Goal: Complete application form: Complete application form

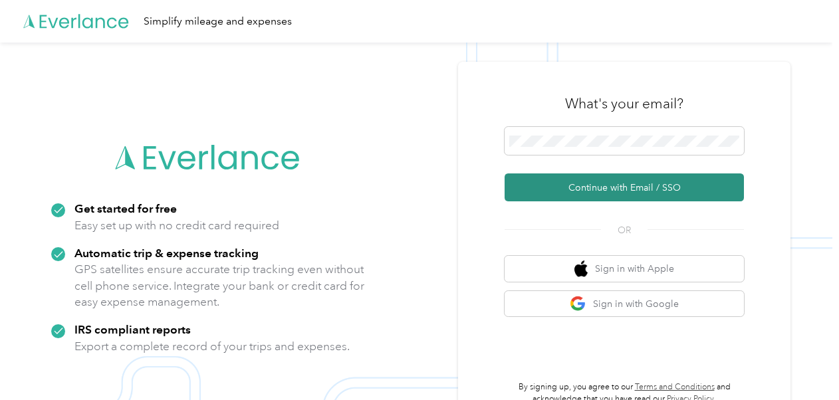
click at [644, 191] on button "Continue with Email / SSO" at bounding box center [624, 188] width 239 height 28
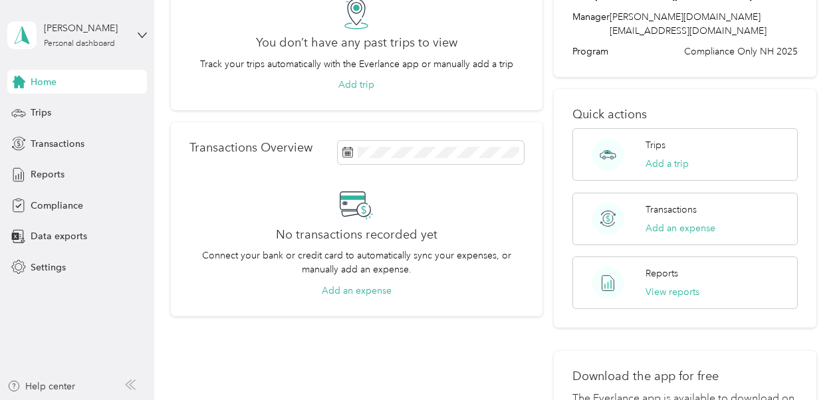
scroll to position [117, 0]
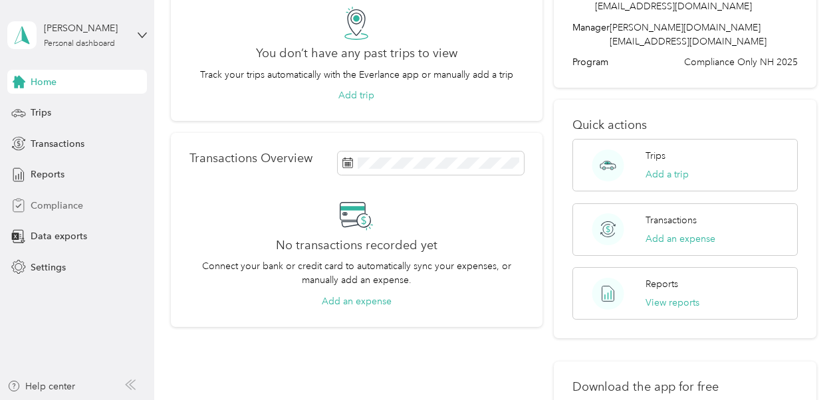
click at [65, 199] on span "Compliance" at bounding box center [57, 206] width 53 height 14
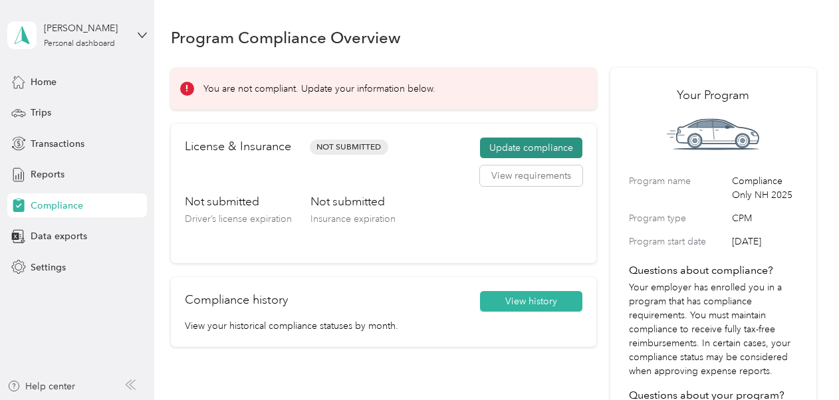
click at [511, 150] on button "Update compliance" at bounding box center [531, 148] width 102 height 21
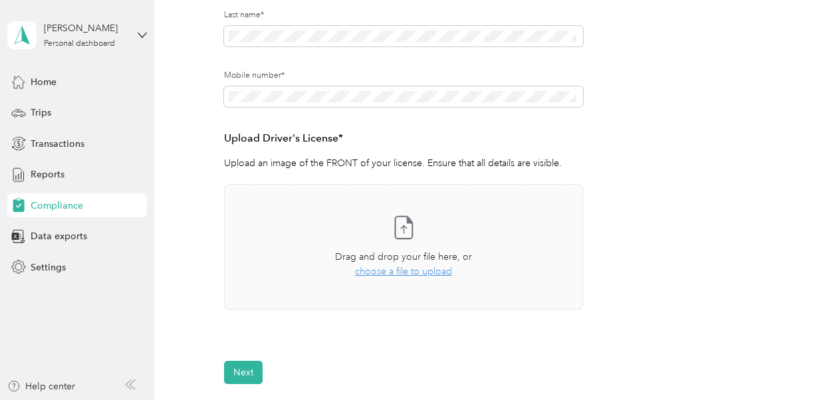
scroll to position [277, 0]
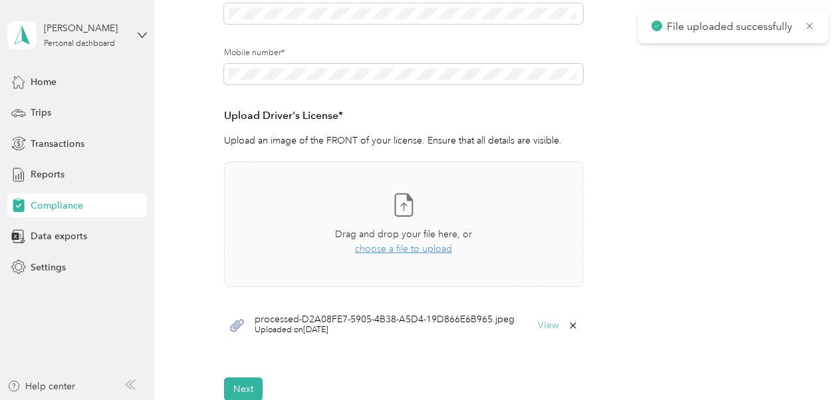
click at [543, 327] on button "View" at bounding box center [548, 325] width 21 height 9
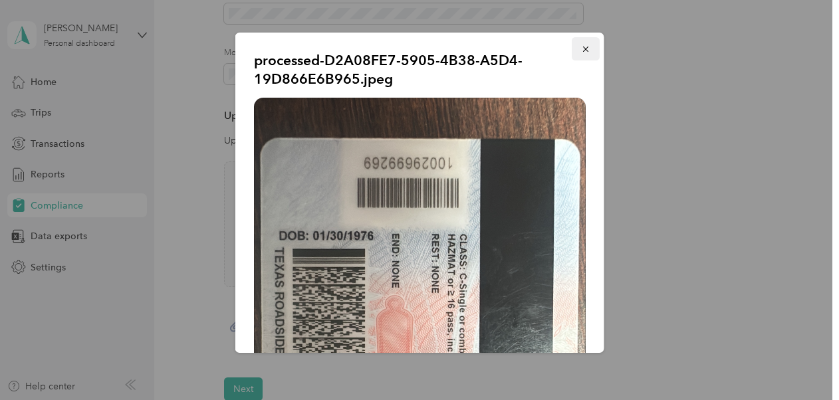
click at [583, 48] on icon "button" at bounding box center [585, 49] width 5 height 5
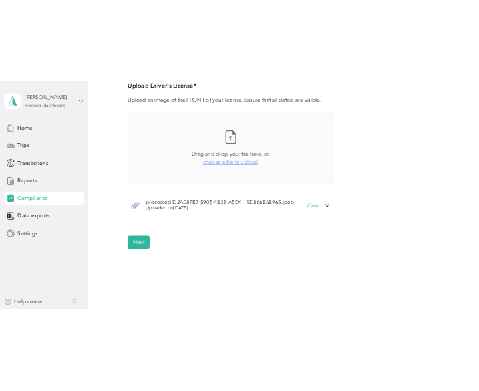
scroll to position [249, 0]
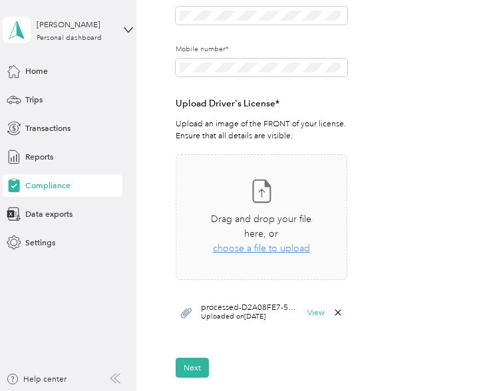
click at [335, 313] on icon at bounding box center [338, 312] width 6 height 6
click at [311, 319] on button "Yes" at bounding box center [306, 320] width 23 height 18
click at [313, 309] on button "View" at bounding box center [315, 313] width 17 height 8
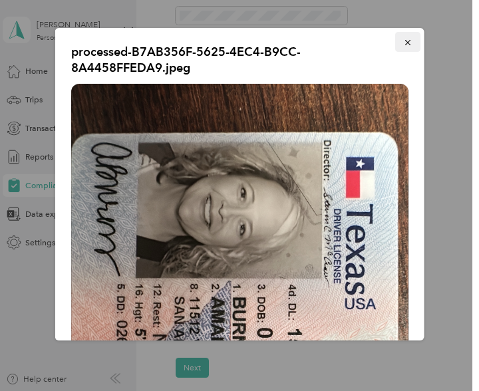
click at [404, 43] on icon "button" at bounding box center [406, 42] width 5 height 5
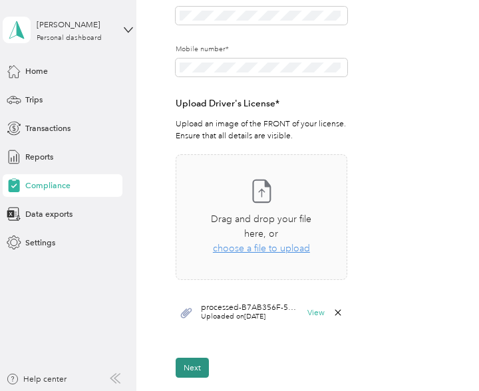
click at [192, 362] on button "Next" at bounding box center [192, 368] width 33 height 20
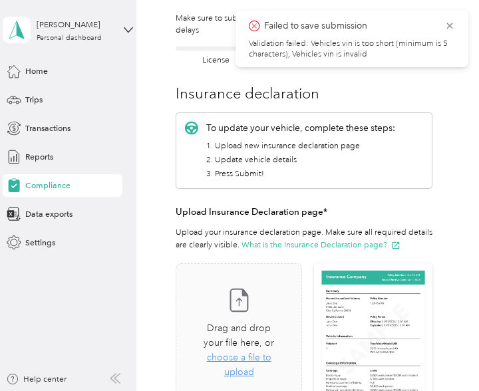
scroll to position [84, 0]
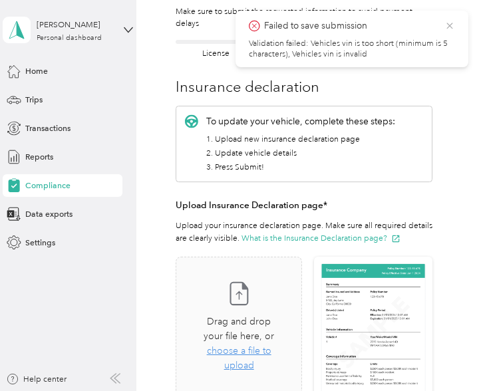
click at [452, 27] on icon at bounding box center [449, 26] width 11 height 12
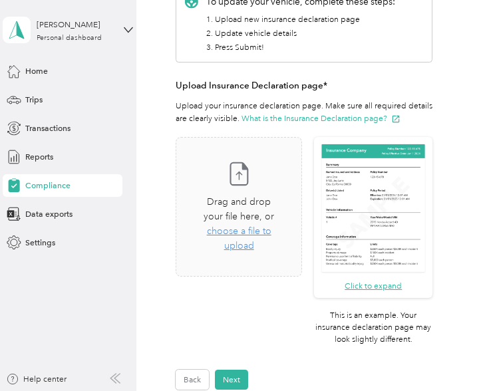
scroll to position [0, 0]
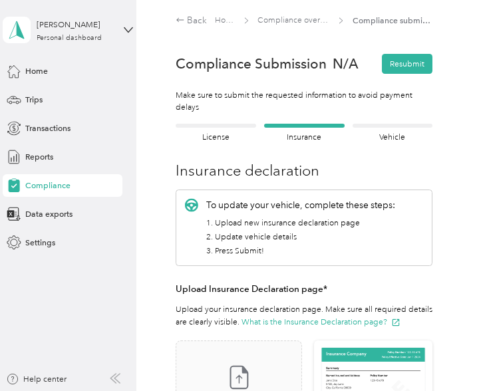
click at [217, 126] on div at bounding box center [216, 126] width 80 height 4
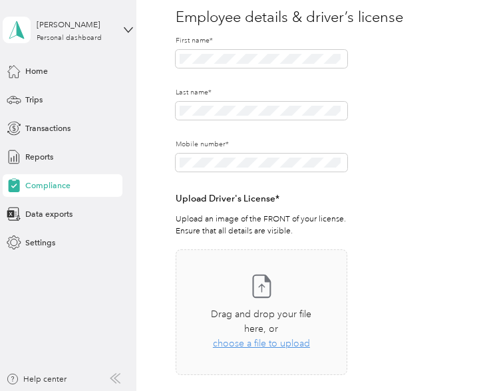
scroll to position [202, 0]
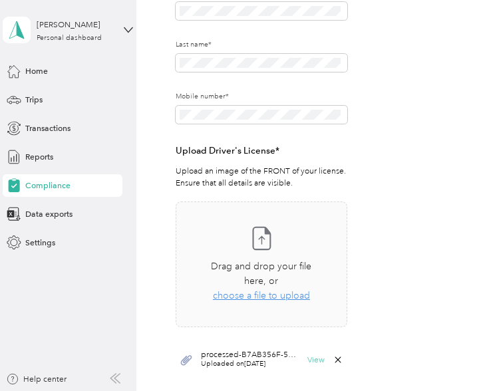
click at [317, 357] on button "View" at bounding box center [315, 360] width 17 height 8
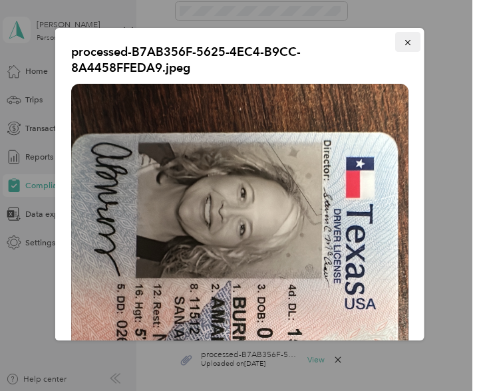
click at [403, 41] on icon "button" at bounding box center [407, 42] width 9 height 9
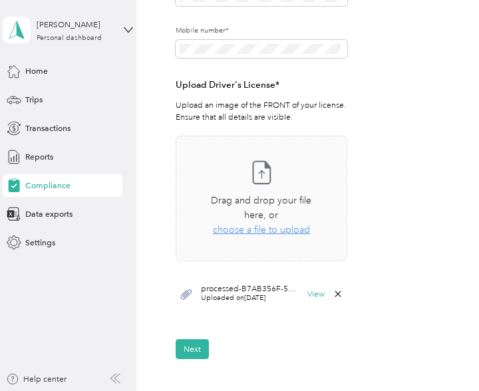
scroll to position [289, 0]
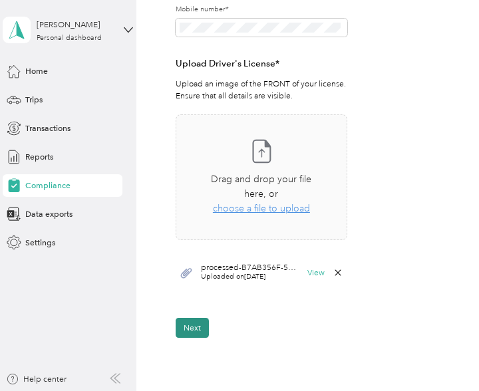
click at [194, 327] on button "Next" at bounding box center [192, 328] width 33 height 20
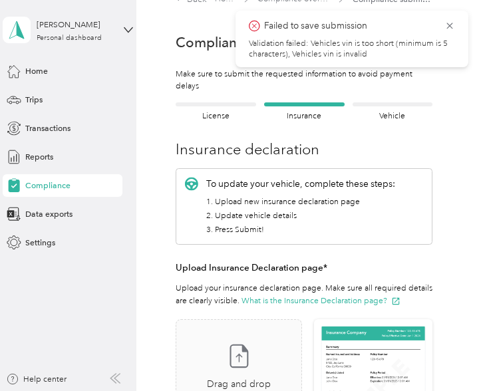
scroll to position [14, 0]
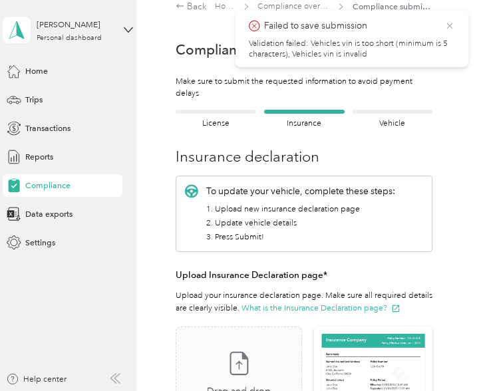
click at [448, 26] on icon at bounding box center [449, 26] width 11 height 12
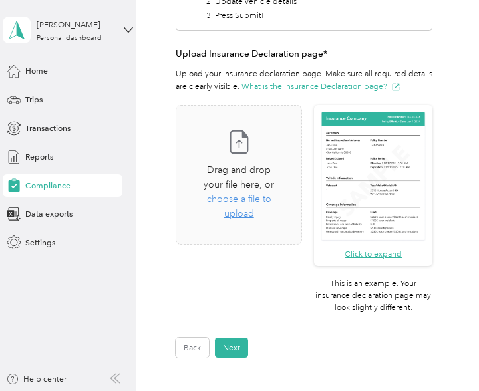
scroll to position [212, 0]
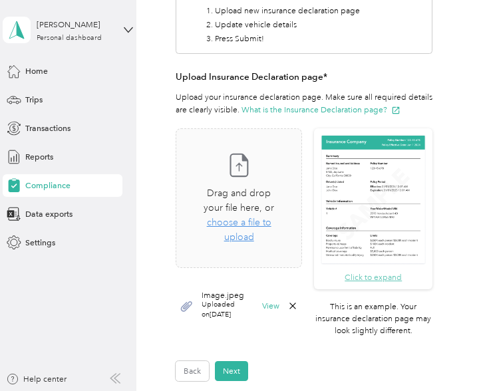
click at [383, 271] on button "Click to expand" at bounding box center [373, 277] width 57 height 12
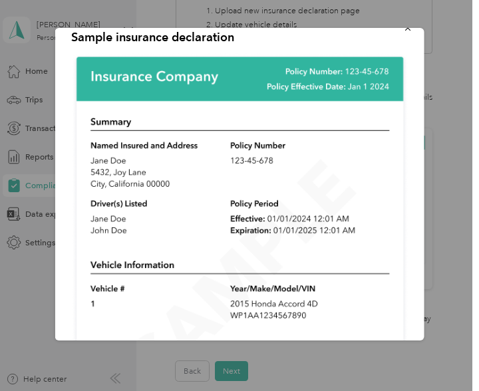
scroll to position [0, 0]
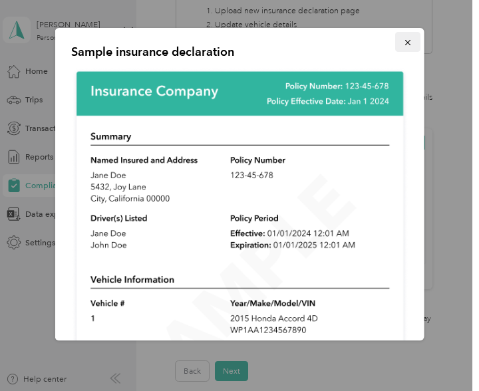
click at [403, 44] on icon "button" at bounding box center [407, 42] width 9 height 9
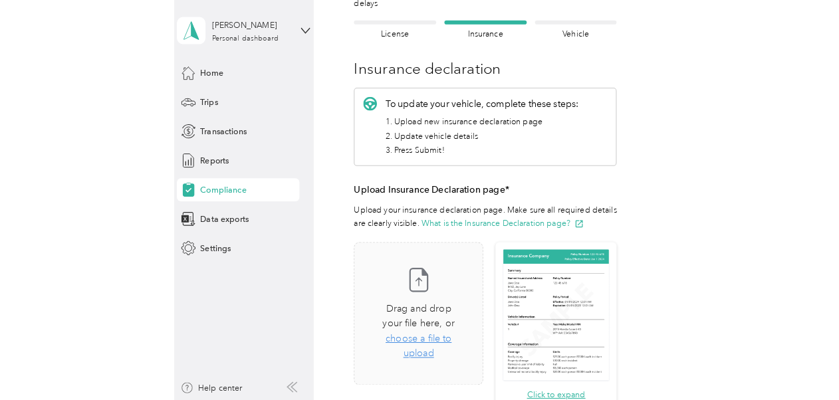
scroll to position [93, 0]
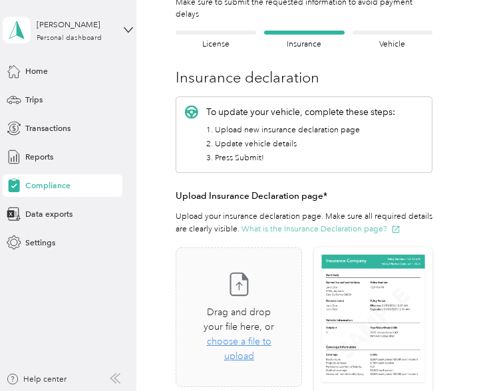
click at [361, 224] on button "What is the Insurance Declaration page?" at bounding box center [320, 229] width 159 height 12
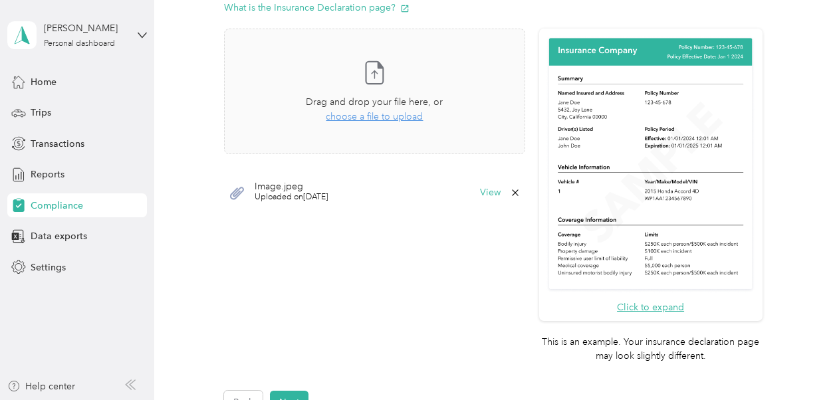
scroll to position [371, 0]
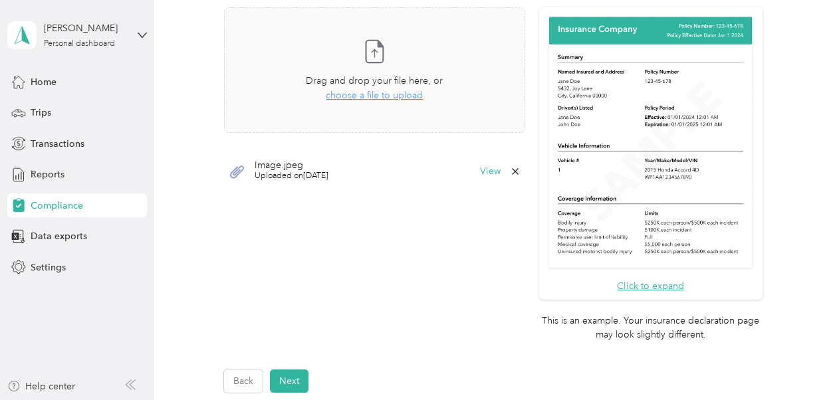
click at [512, 169] on icon at bounding box center [515, 171] width 11 height 11
click at [481, 180] on button "Yes" at bounding box center [479, 180] width 26 height 21
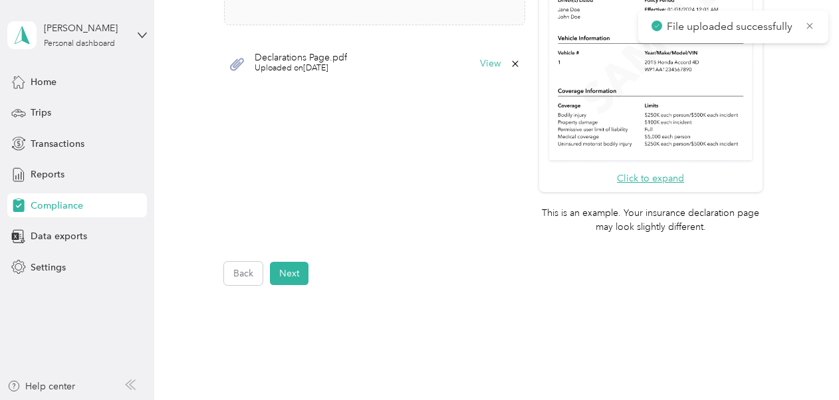
scroll to position [480, 0]
click at [290, 274] on button "Next" at bounding box center [289, 272] width 39 height 23
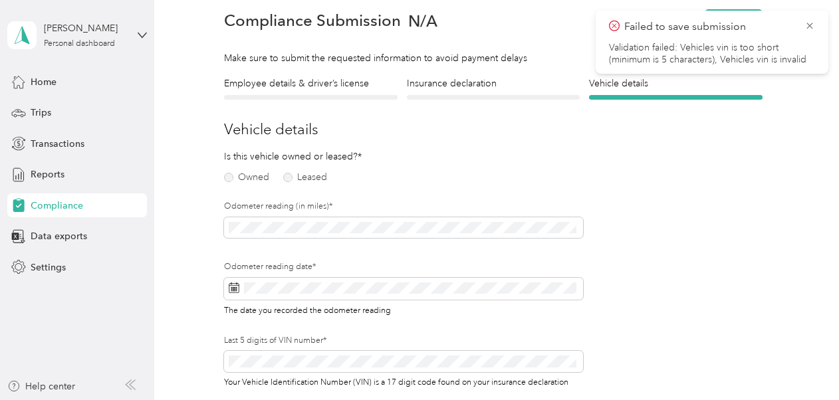
scroll to position [16, 0]
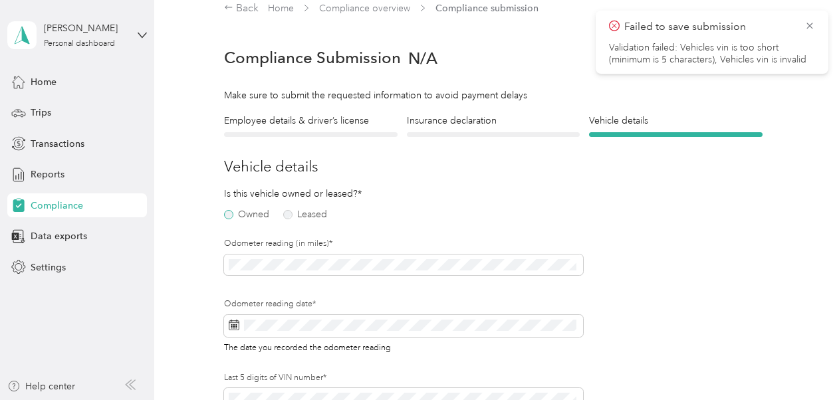
click at [228, 216] on label "Owned" at bounding box center [246, 214] width 45 height 9
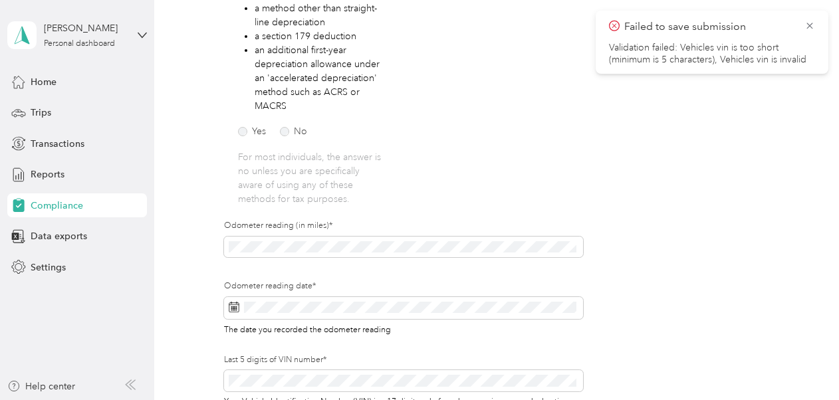
scroll to position [297, 0]
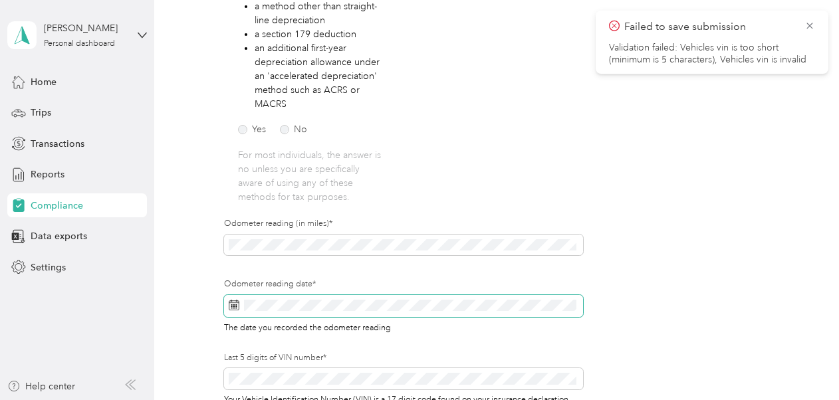
click at [235, 301] on icon at bounding box center [234, 305] width 10 height 9
click at [237, 305] on icon at bounding box center [234, 305] width 11 height 11
click at [236, 306] on rect at bounding box center [236, 306] width 1 height 1
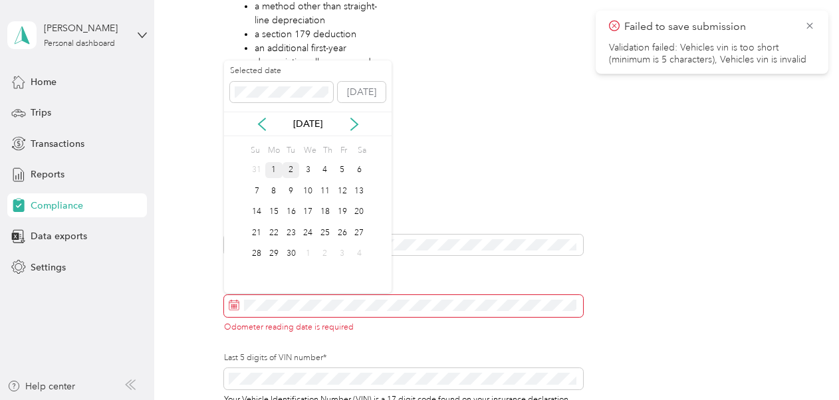
click at [275, 168] on div "1" at bounding box center [273, 170] width 17 height 17
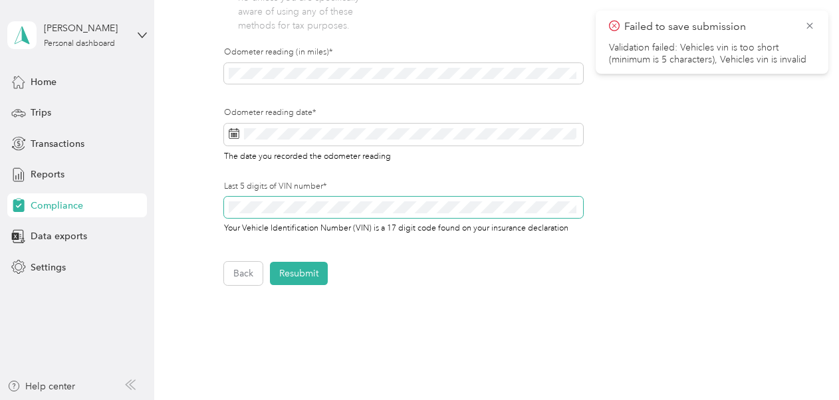
scroll to position [516, 0]
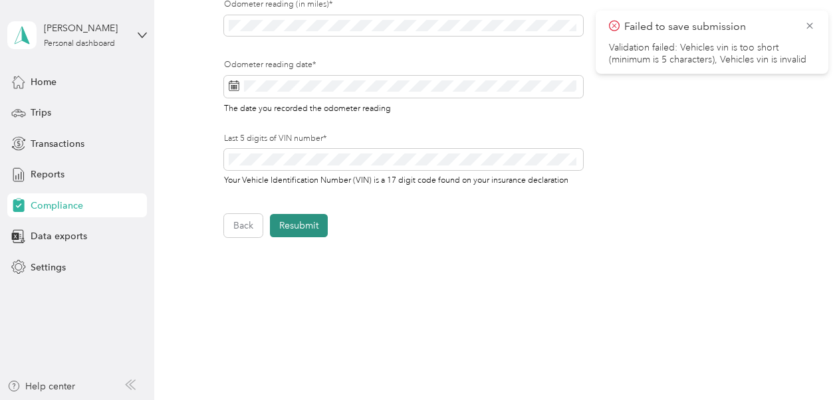
click at [305, 227] on button "Resubmit" at bounding box center [299, 225] width 58 height 23
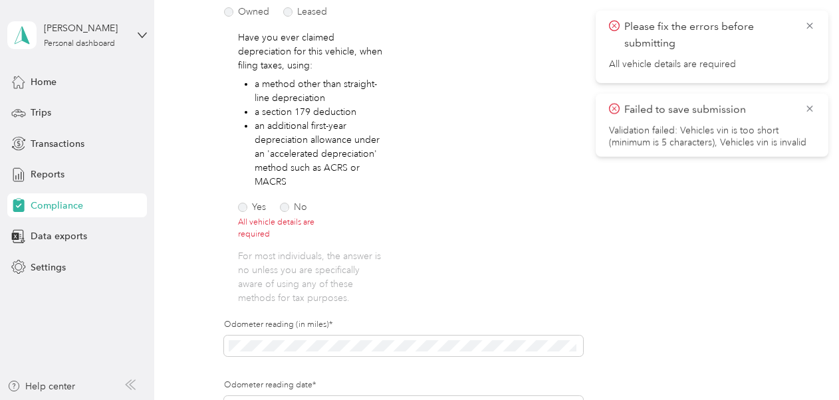
scroll to position [217, 0]
click at [286, 209] on label "No" at bounding box center [293, 208] width 27 height 9
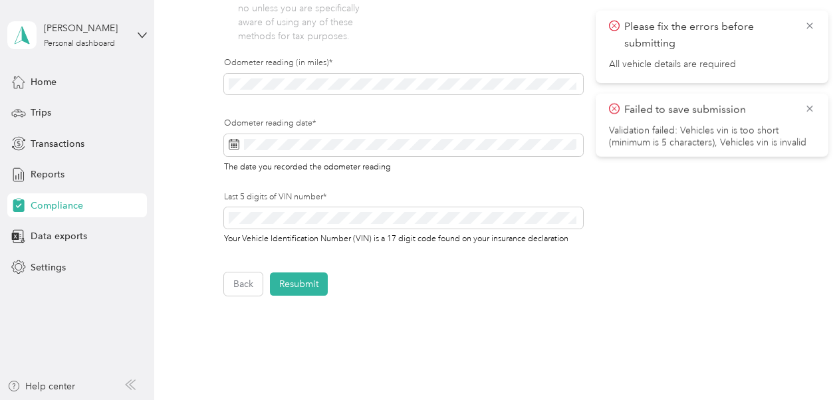
scroll to position [547, 0]
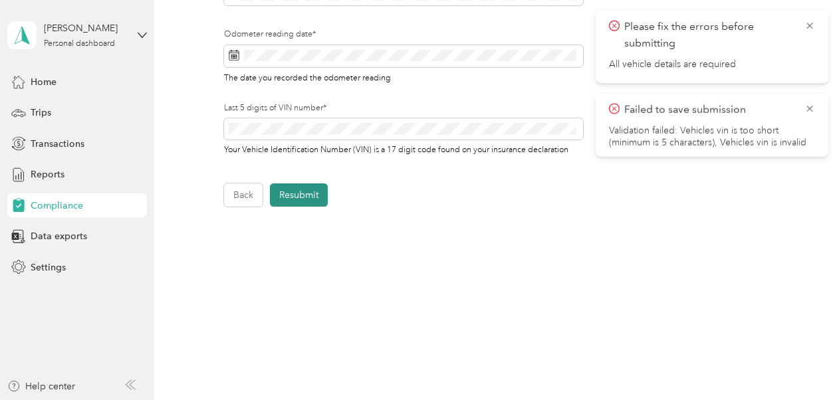
click at [293, 197] on button "Resubmit" at bounding box center [299, 195] width 58 height 23
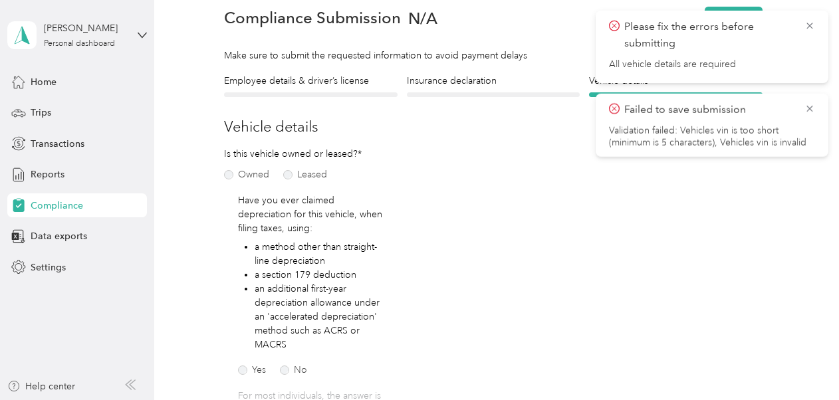
scroll to position [16, 0]
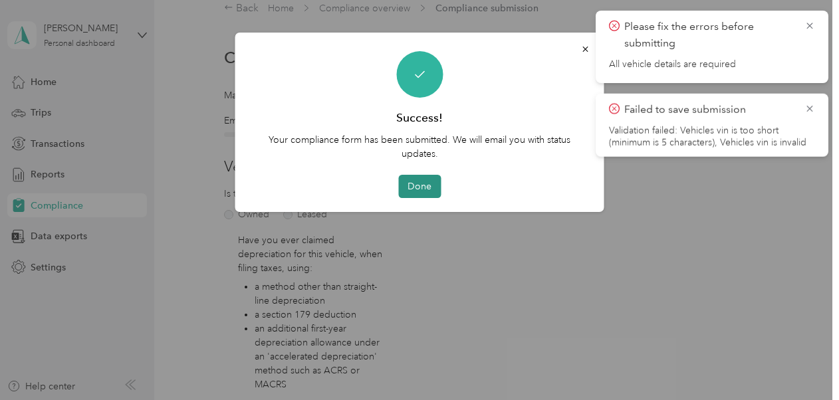
click at [415, 180] on button "Done" at bounding box center [419, 186] width 43 height 23
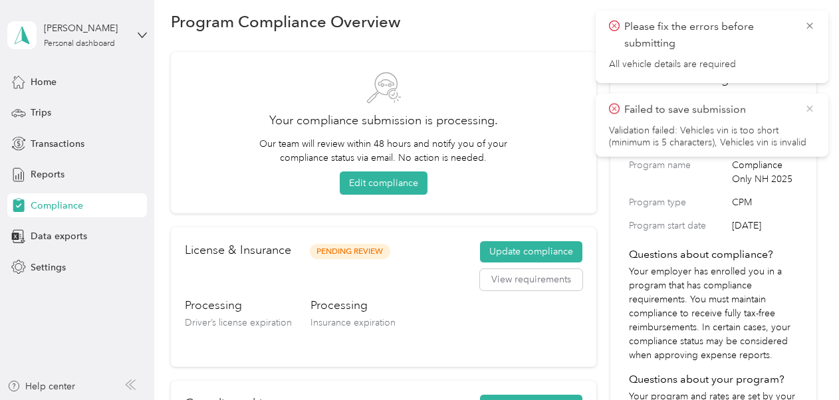
click at [809, 108] on icon at bounding box center [810, 109] width 6 height 6
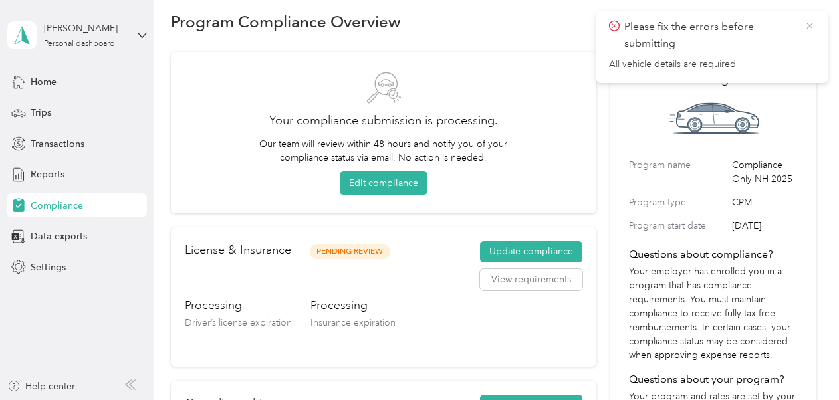
click at [809, 24] on icon at bounding box center [810, 26] width 11 height 12
